Goal: Task Accomplishment & Management: Complete application form

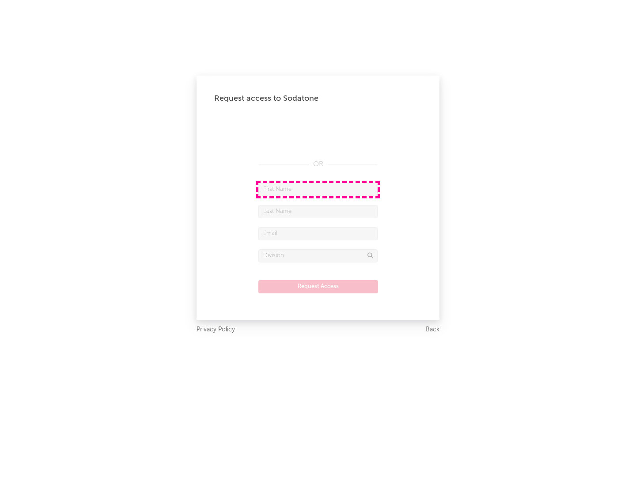
click at [318, 189] on input "text" at bounding box center [318, 189] width 119 height 13
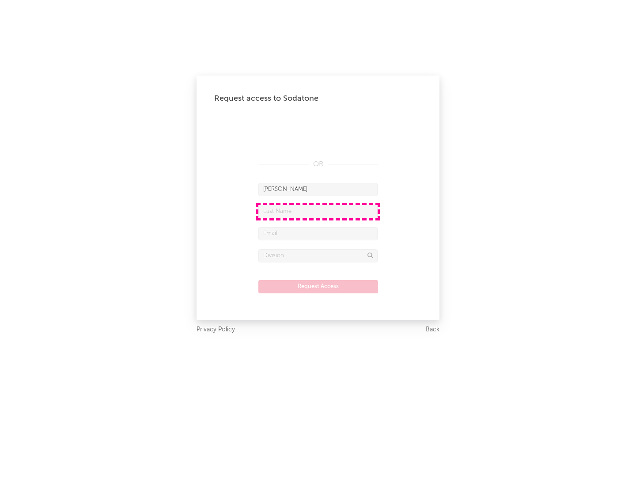
type input "[PERSON_NAME]"
click at [318, 211] on input "text" at bounding box center [318, 211] width 119 height 13
type input "[PERSON_NAME]"
click at [318, 233] on input "text" at bounding box center [318, 233] width 119 height 13
type input "[EMAIL_ADDRESS][DOMAIN_NAME]"
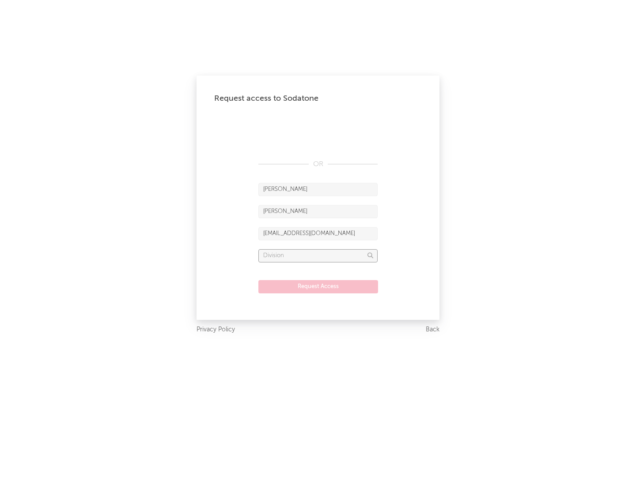
click at [318, 255] on input "text" at bounding box center [318, 255] width 119 height 13
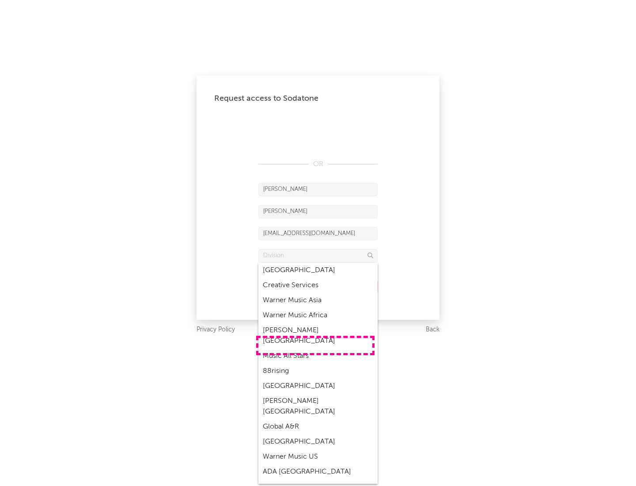
click at [316, 349] on div "Music All Stars" at bounding box center [318, 356] width 119 height 15
type input "Music All Stars"
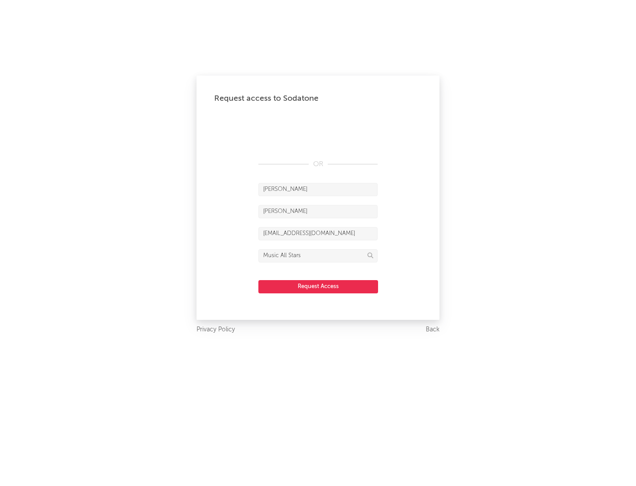
click at [318, 286] on button "Request Access" at bounding box center [319, 286] width 120 height 13
